Goal: Check status: Check status

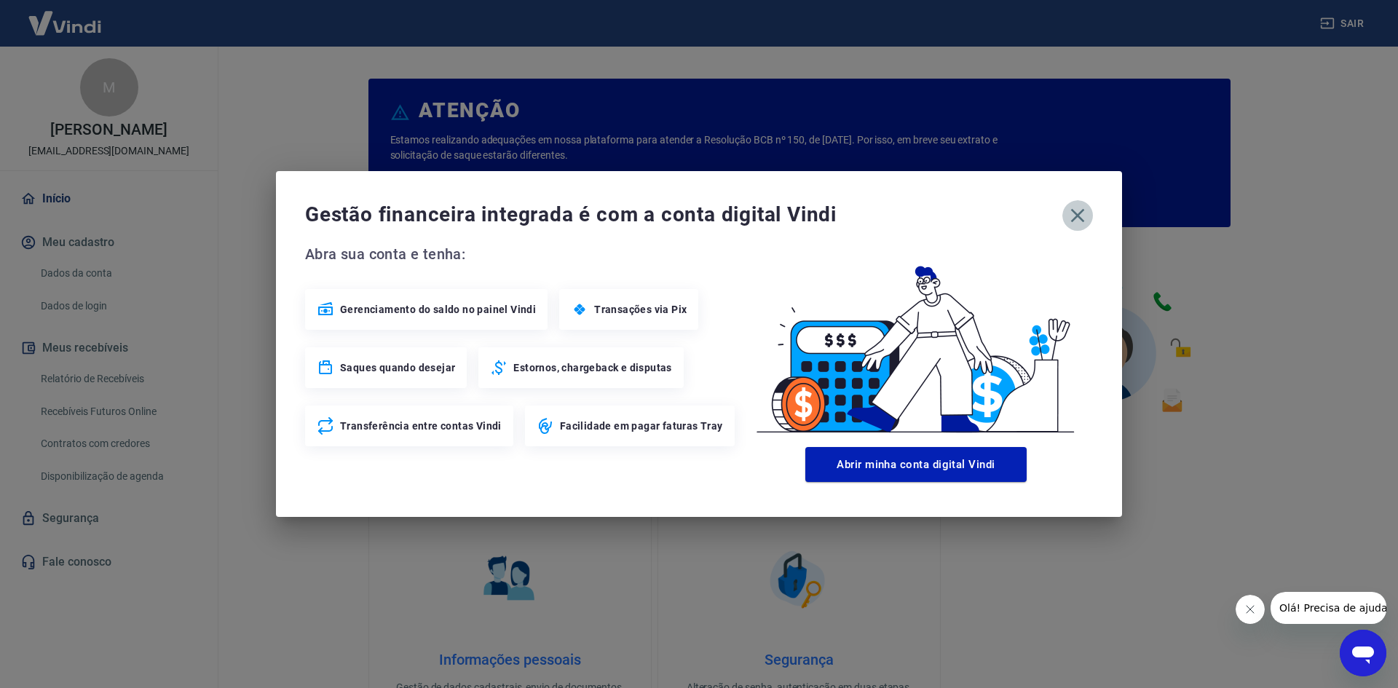
click at [1078, 218] on icon "button" at bounding box center [1077, 215] width 23 height 23
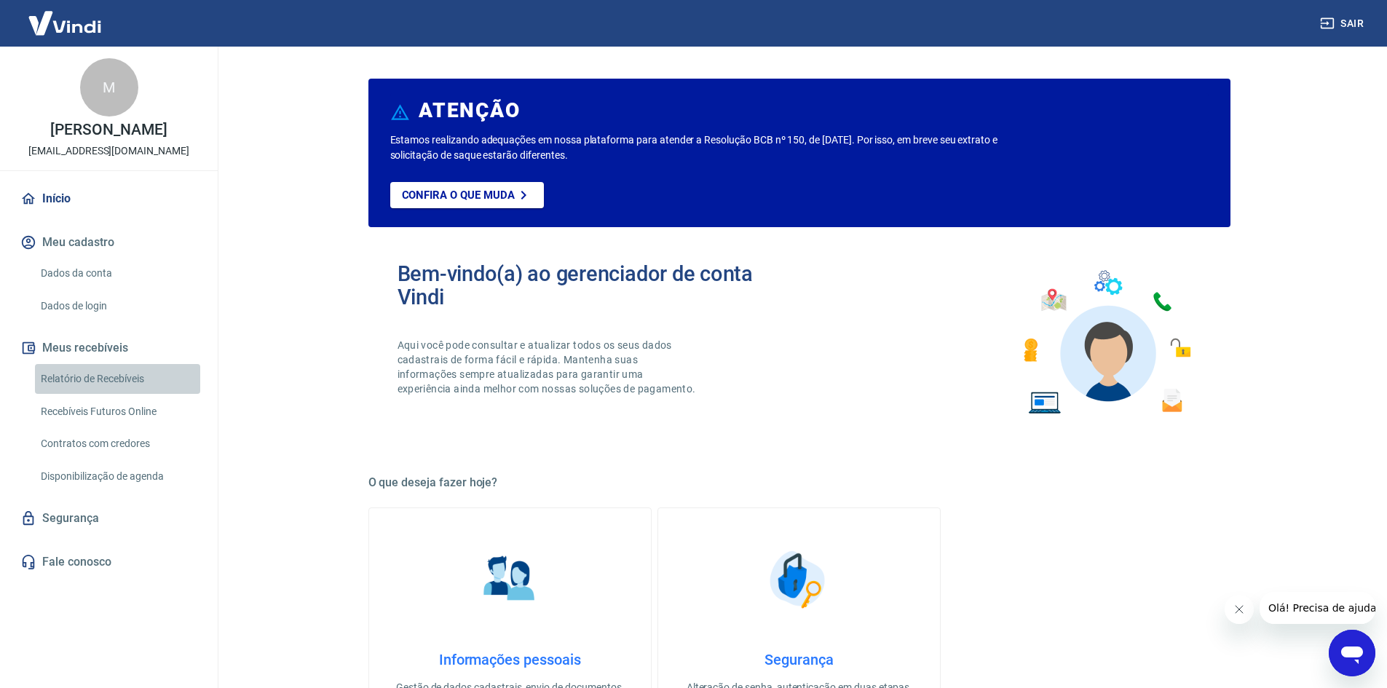
click at [87, 381] on link "Relatório de Recebíveis" at bounding box center [117, 379] width 165 height 30
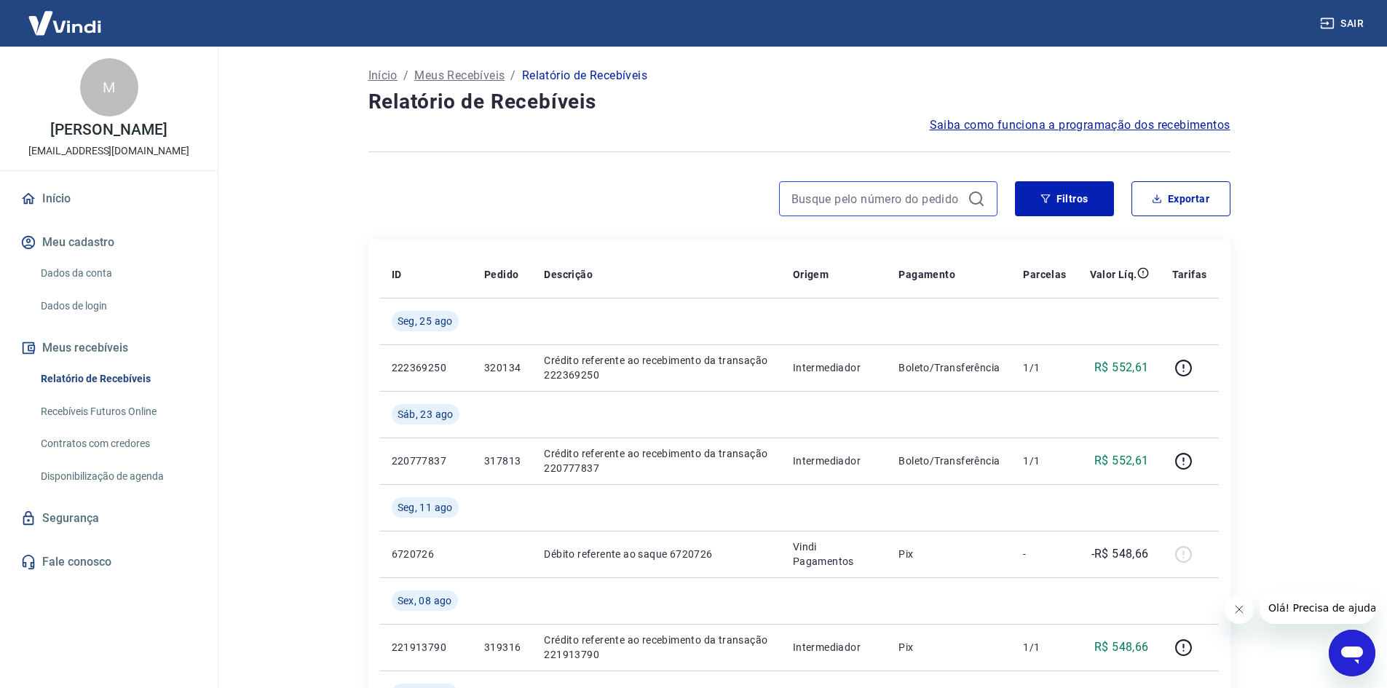
click at [838, 197] on input at bounding box center [877, 199] width 170 height 22
click at [838, 196] on input at bounding box center [877, 199] width 170 height 22
paste input "301786"
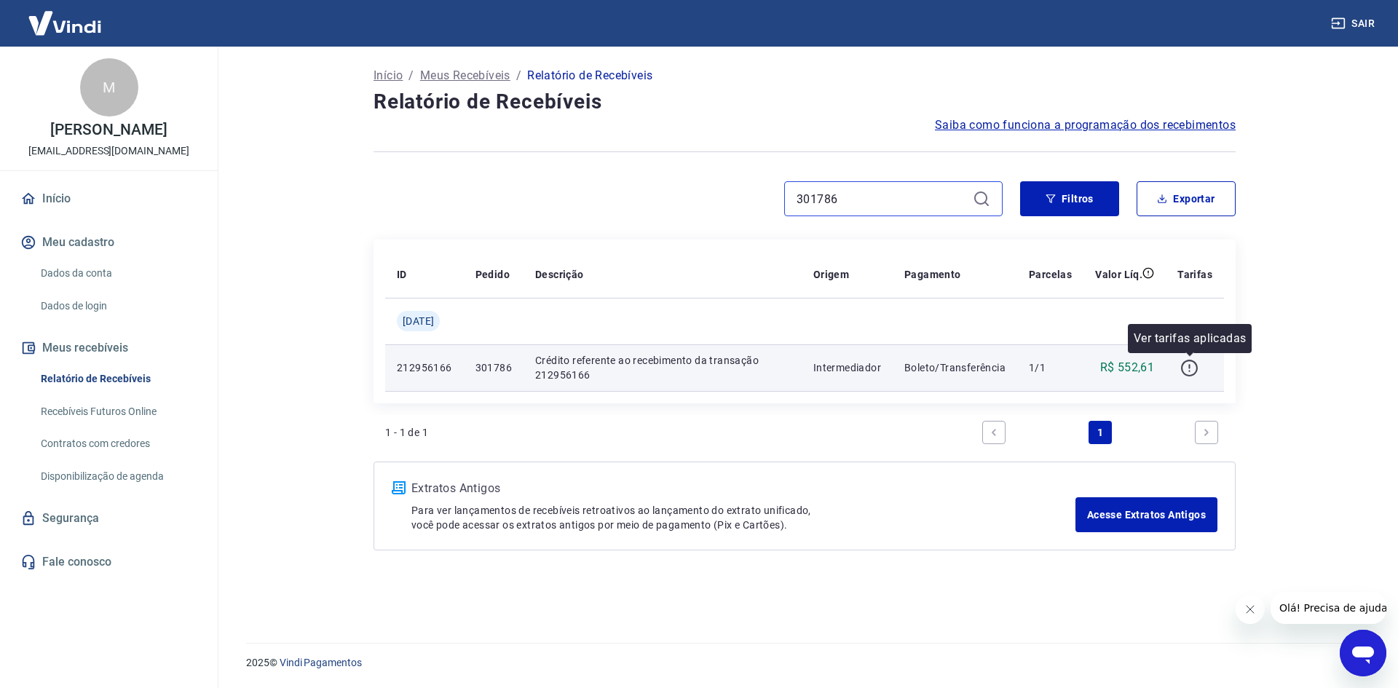
type input "301786"
click at [1188, 370] on icon "button" at bounding box center [1190, 368] width 18 height 18
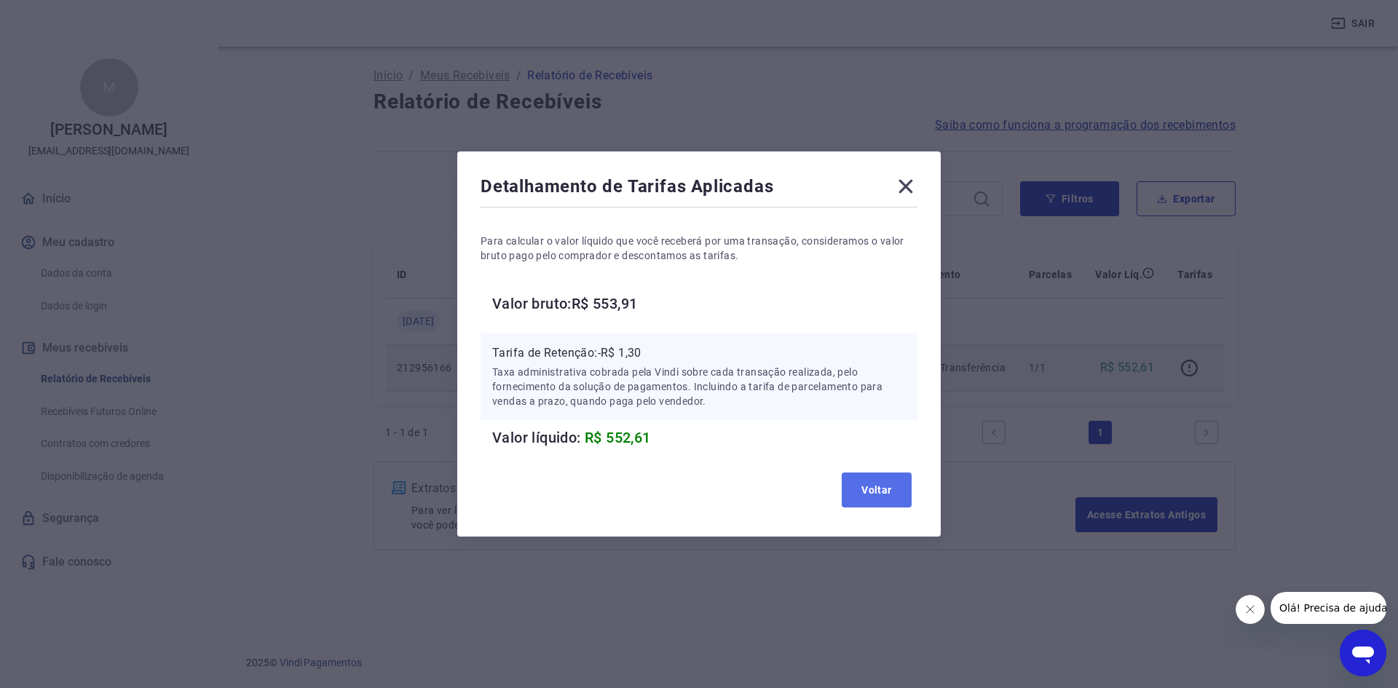
click at [886, 490] on button "Voltar" at bounding box center [877, 490] width 70 height 35
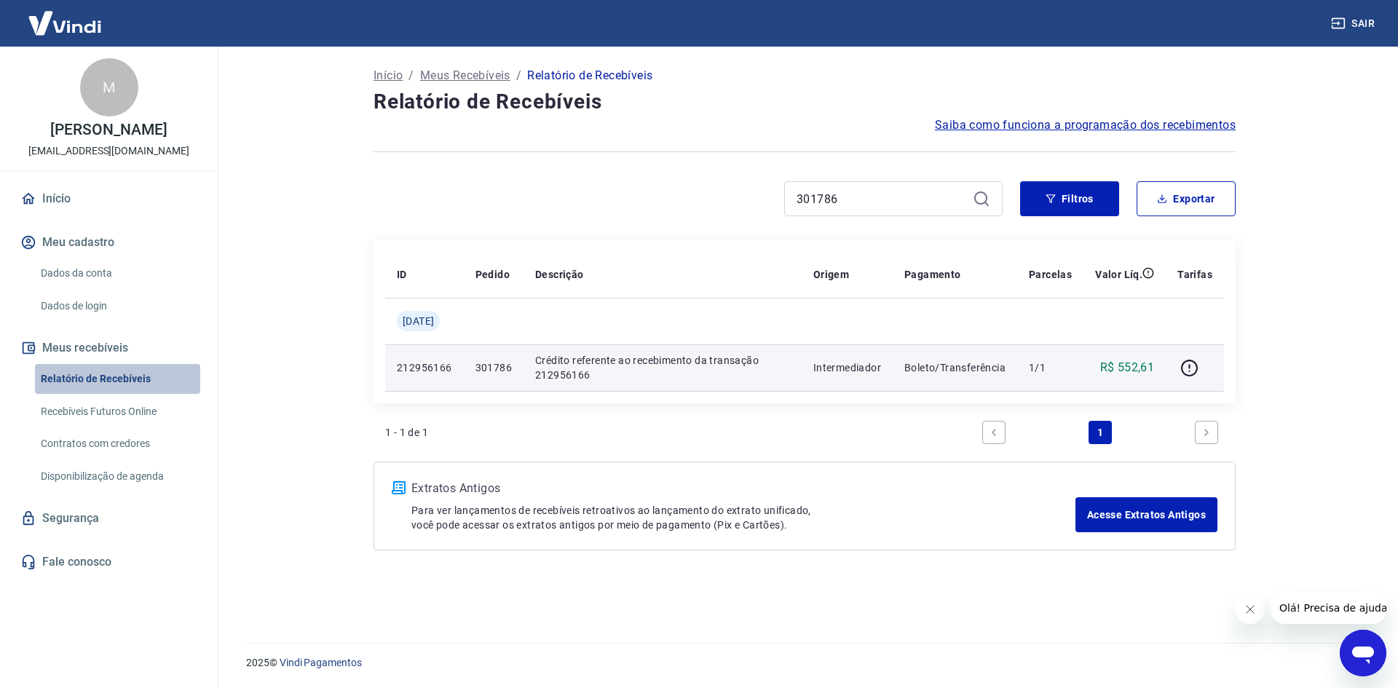
click at [76, 377] on link "Relatório de Recebíveis" at bounding box center [117, 379] width 165 height 30
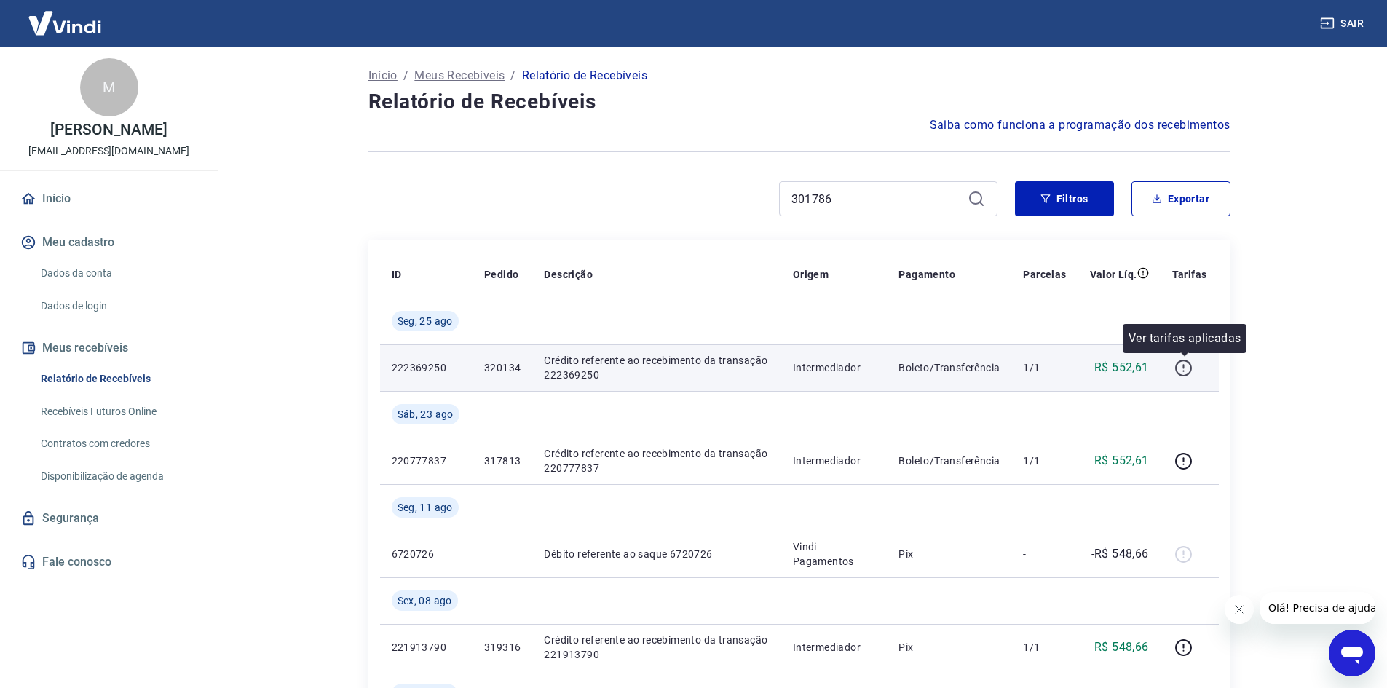
click at [1184, 373] on icon "button" at bounding box center [1184, 368] width 18 height 18
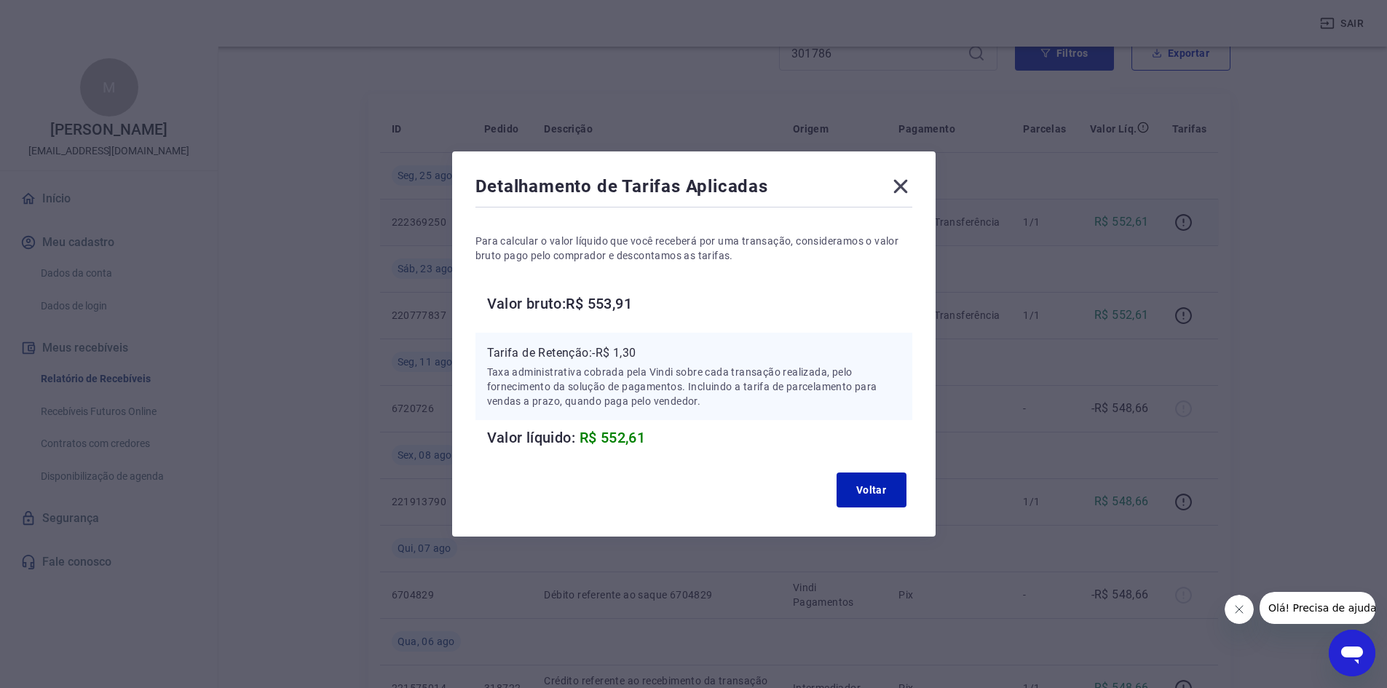
scroll to position [291, 0]
click at [907, 188] on icon at bounding box center [901, 187] width 14 height 14
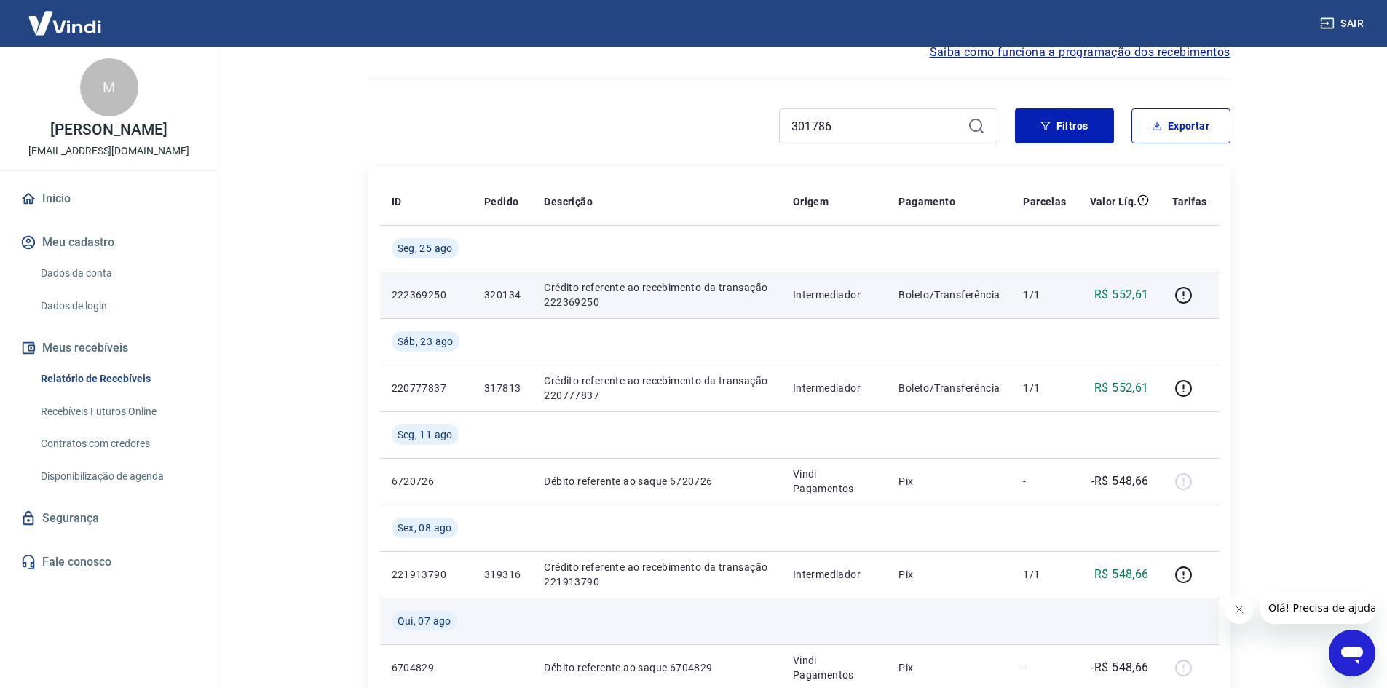
scroll to position [0, 0]
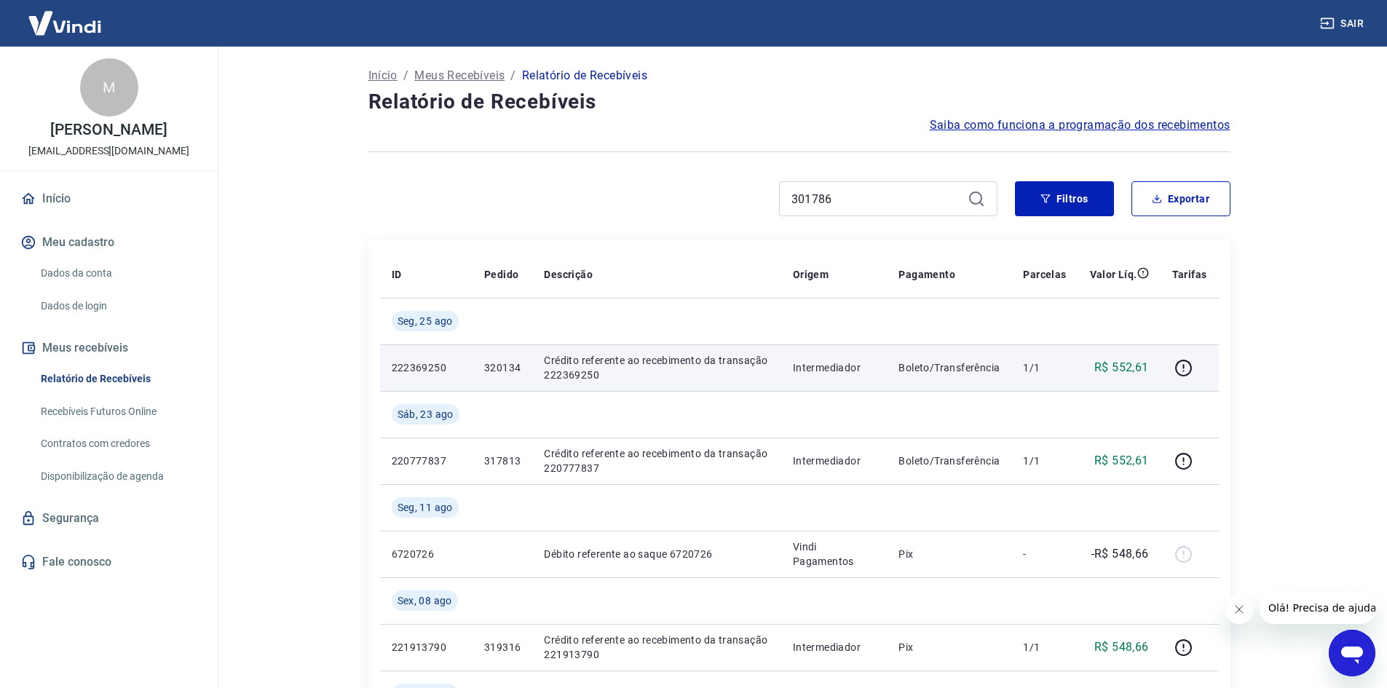
click at [1235, 611] on icon "Fechar mensagem da empresa" at bounding box center [1239, 610] width 12 height 12
click at [79, 413] on link "Recebíveis Futuros Online" at bounding box center [117, 412] width 165 height 30
